Goal: Information Seeking & Learning: Learn about a topic

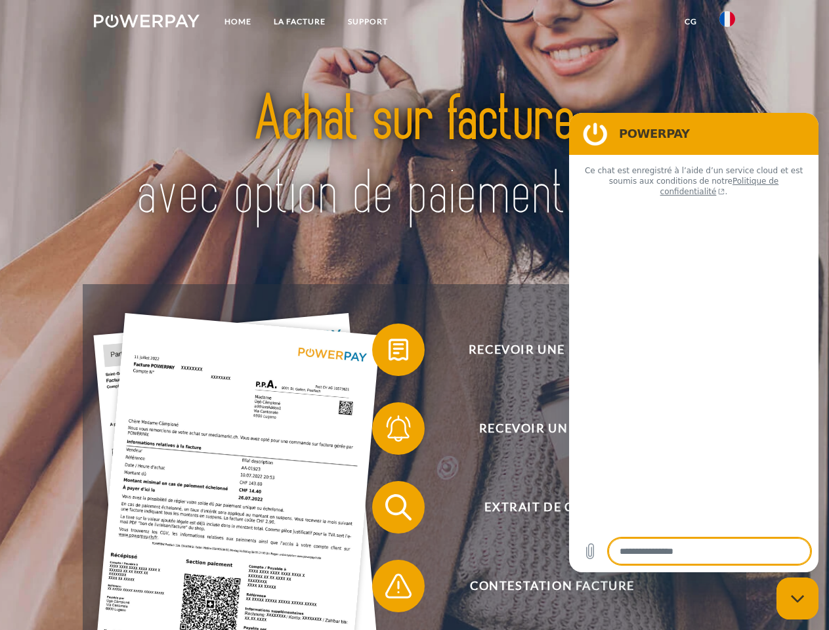
type textarea "*"
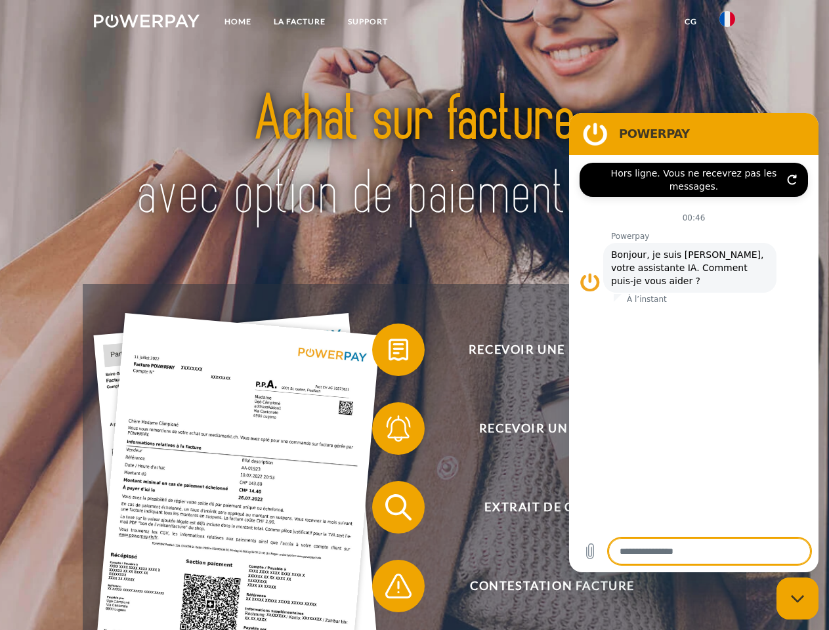
click at [146, 23] on img at bounding box center [147, 20] width 106 height 13
click at [727, 23] on img at bounding box center [727, 19] width 16 height 16
click at [690, 22] on link "CG" at bounding box center [690, 22] width 35 height 24
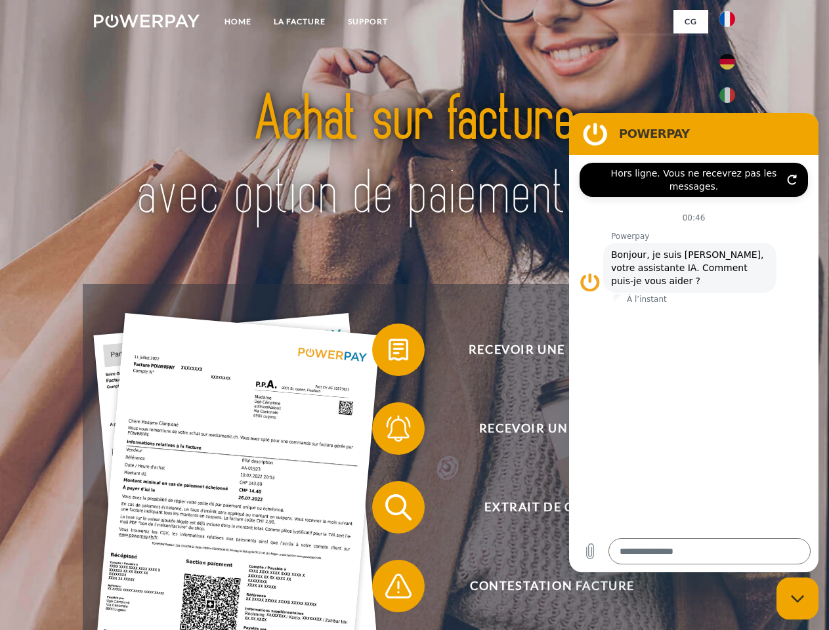
click at [389, 352] on span at bounding box center [379, 350] width 66 height 66
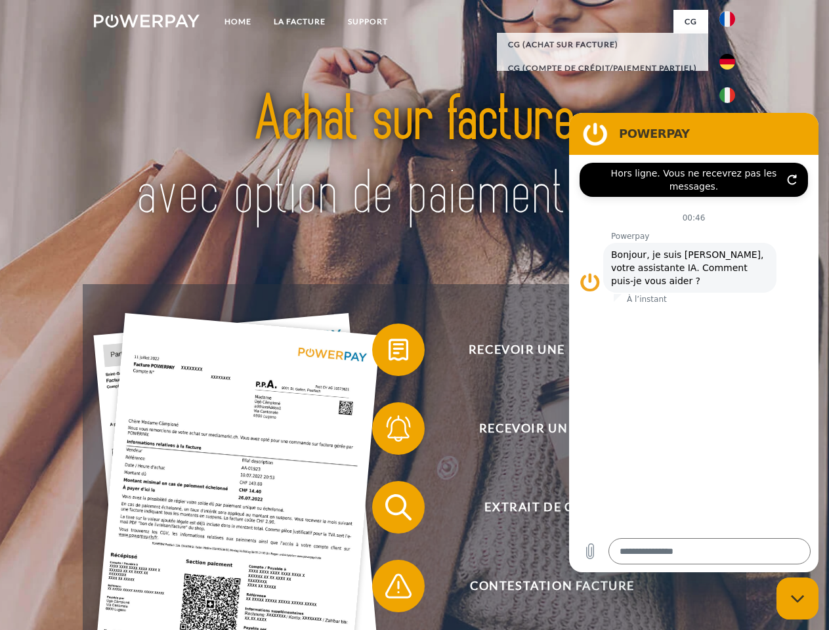
click at [389, 431] on span at bounding box center [379, 429] width 66 height 66
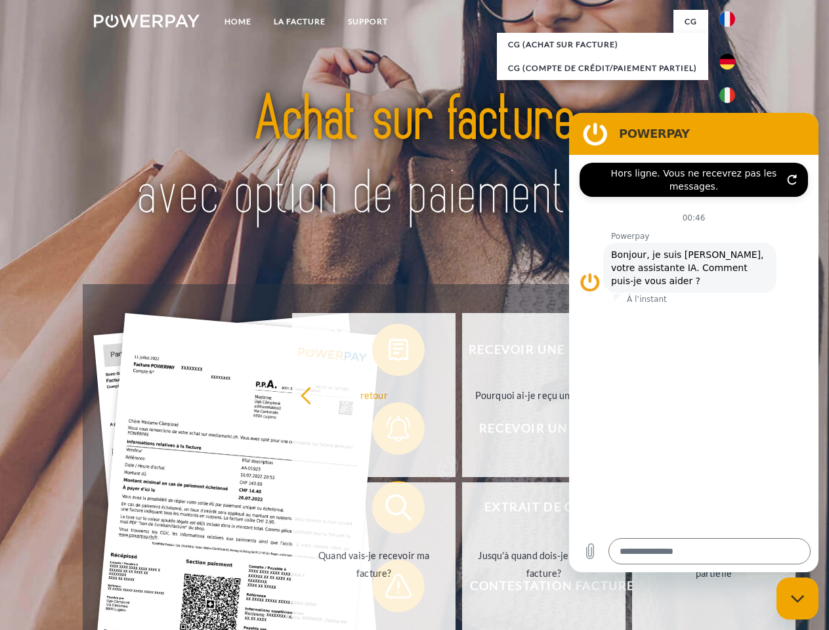
click at [462, 510] on link "Jusqu'à quand dois-je payer ma facture?" at bounding box center [543, 564] width 163 height 164
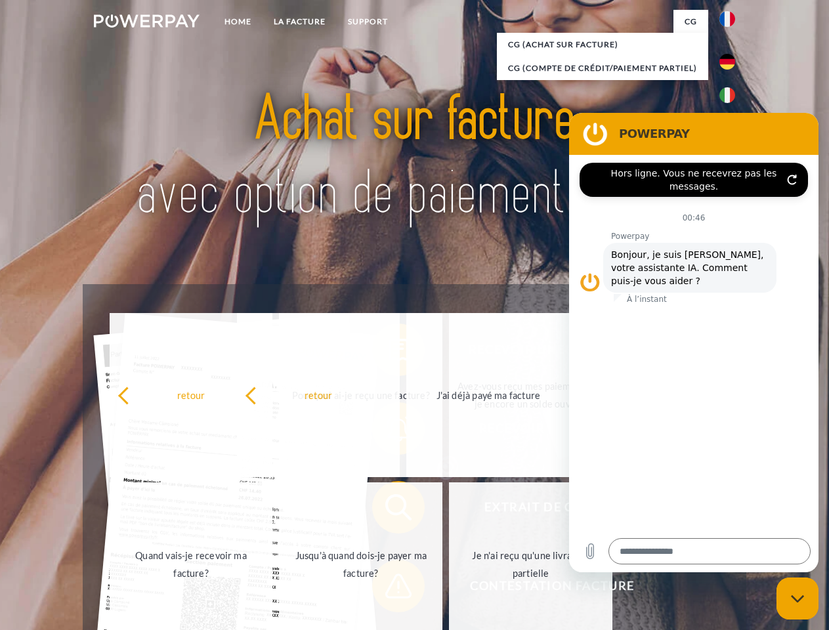
click at [389, 589] on span at bounding box center [379, 586] width 66 height 66
